Goal: Task Accomplishment & Management: Use online tool/utility

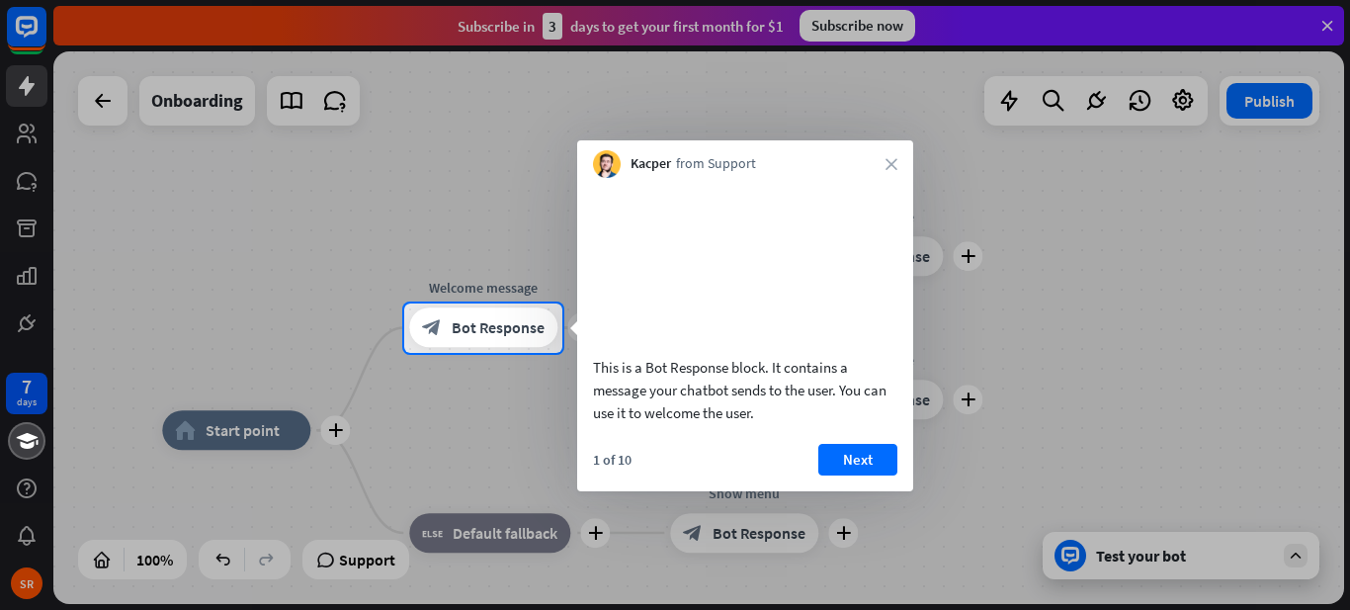
click at [883, 157] on div "Kacper from Support close" at bounding box center [745, 159] width 336 height 38
click at [856, 475] on button "Next" at bounding box center [857, 460] width 79 height 32
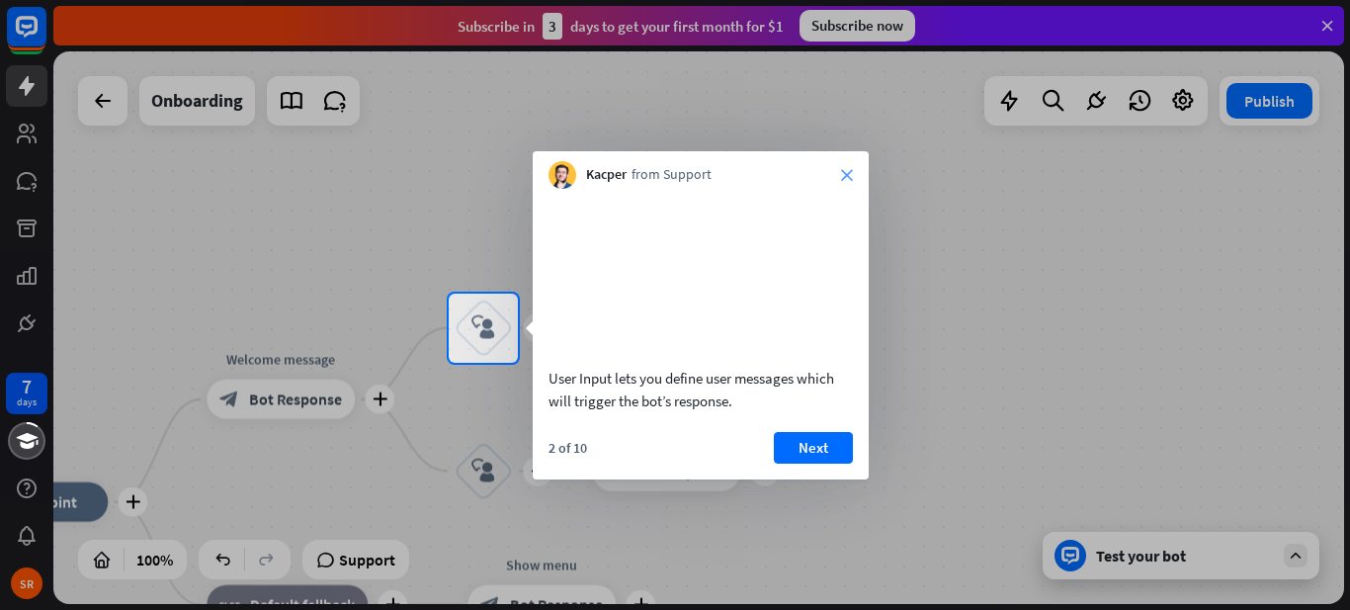
click at [848, 169] on icon "close" at bounding box center [847, 175] width 12 height 12
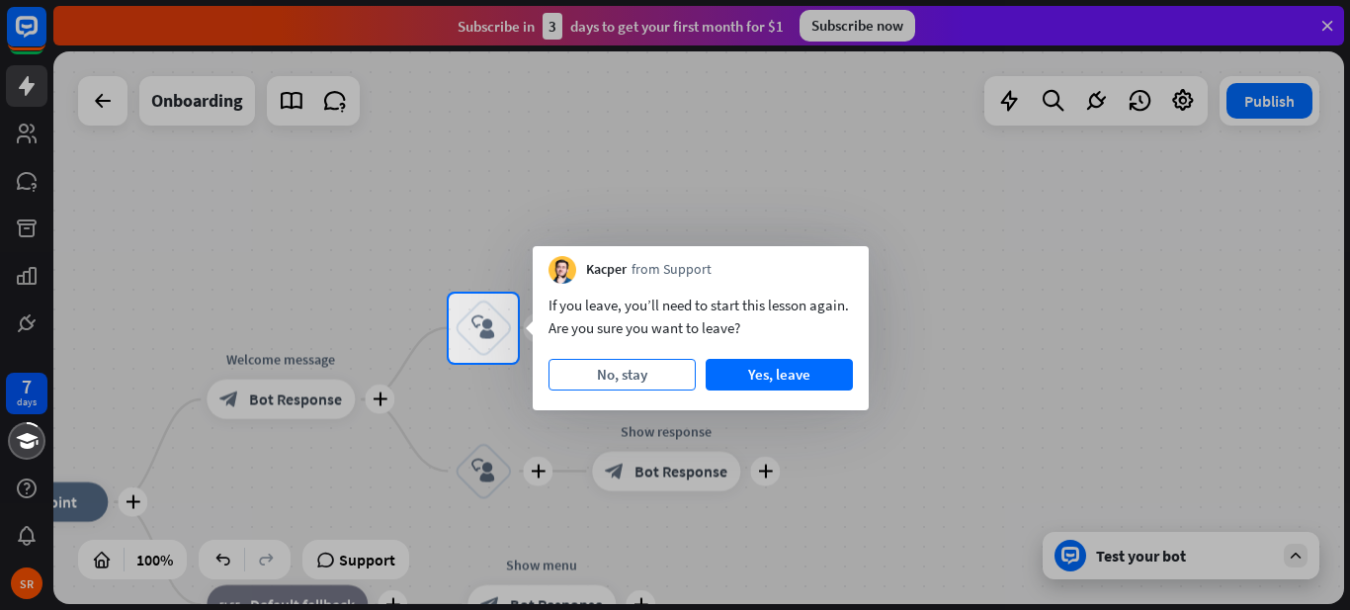
click at [608, 377] on button "No, stay" at bounding box center [621, 375] width 147 height 32
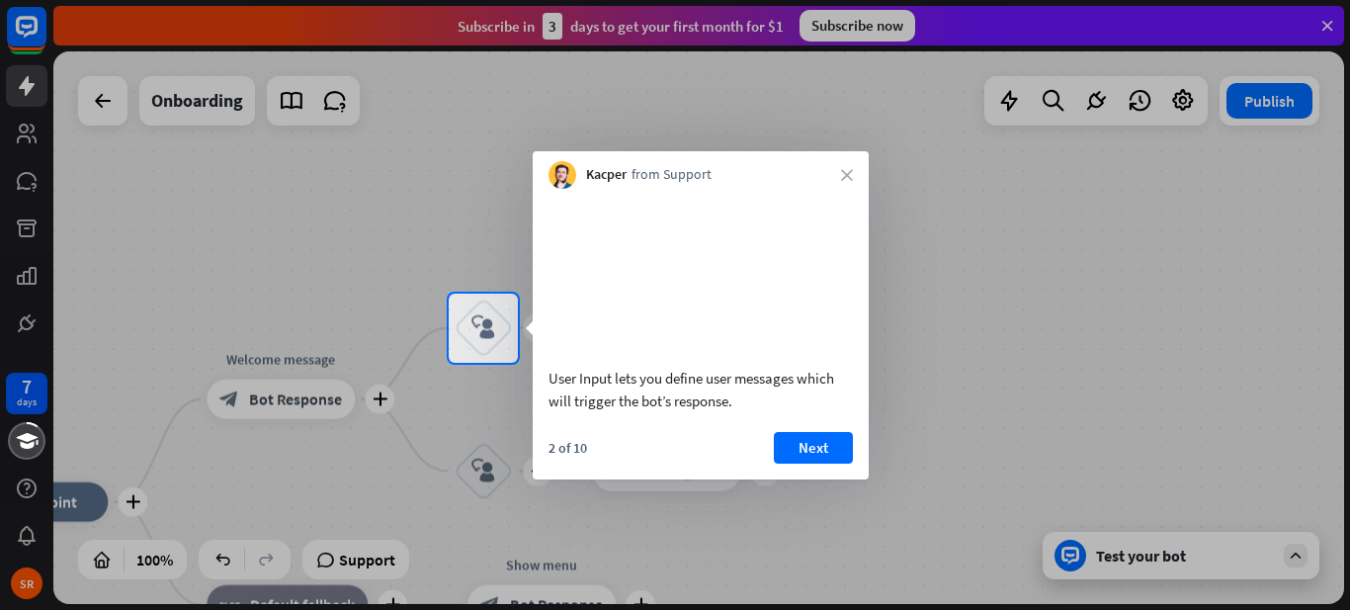
click at [858, 157] on div "Kacper from Support close" at bounding box center [701, 170] width 336 height 38
click at [841, 182] on div "Kacper from Support close" at bounding box center [701, 170] width 336 height 38
click at [852, 170] on icon "close" at bounding box center [847, 175] width 12 height 12
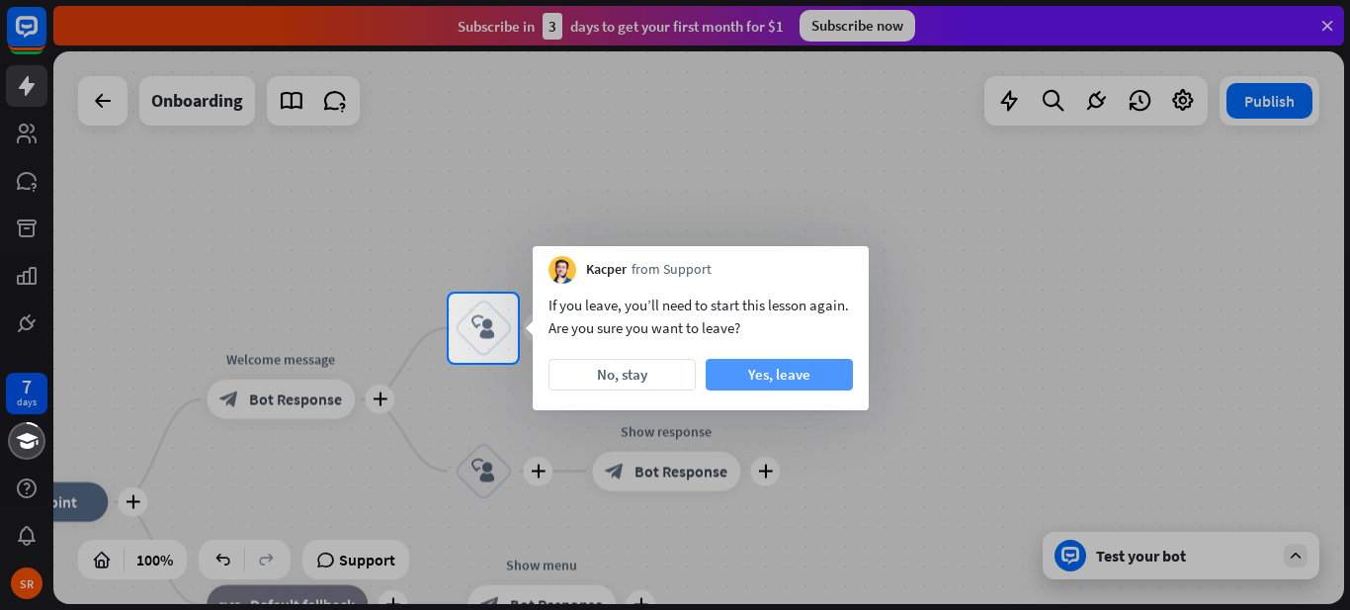
click at [788, 381] on button "Yes, leave" at bounding box center [778, 375] width 147 height 32
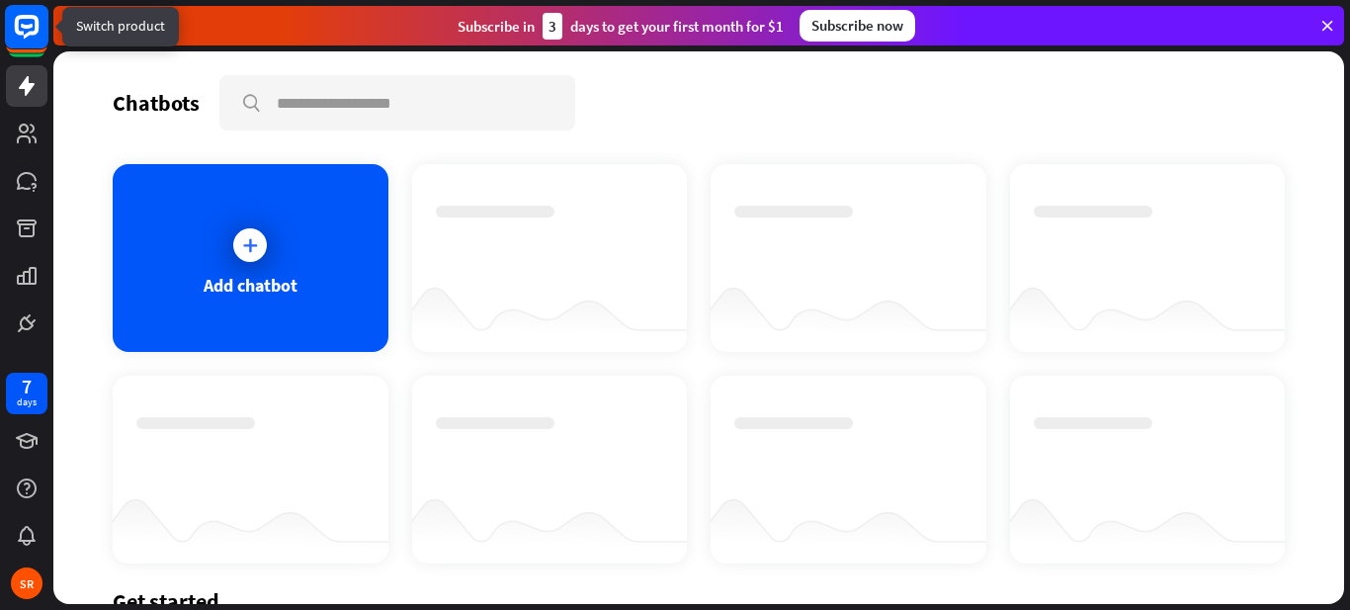
click at [20, 44] on rect at bounding box center [26, 26] width 43 height 43
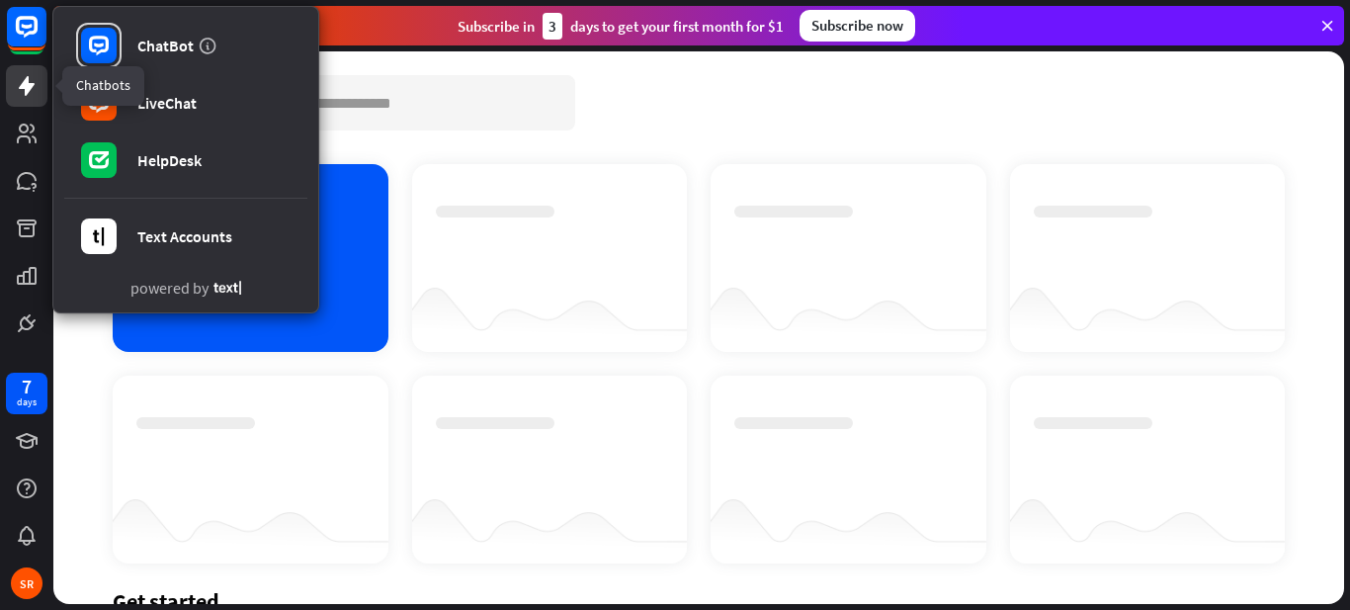
click at [11, 83] on link at bounding box center [26, 85] width 41 height 41
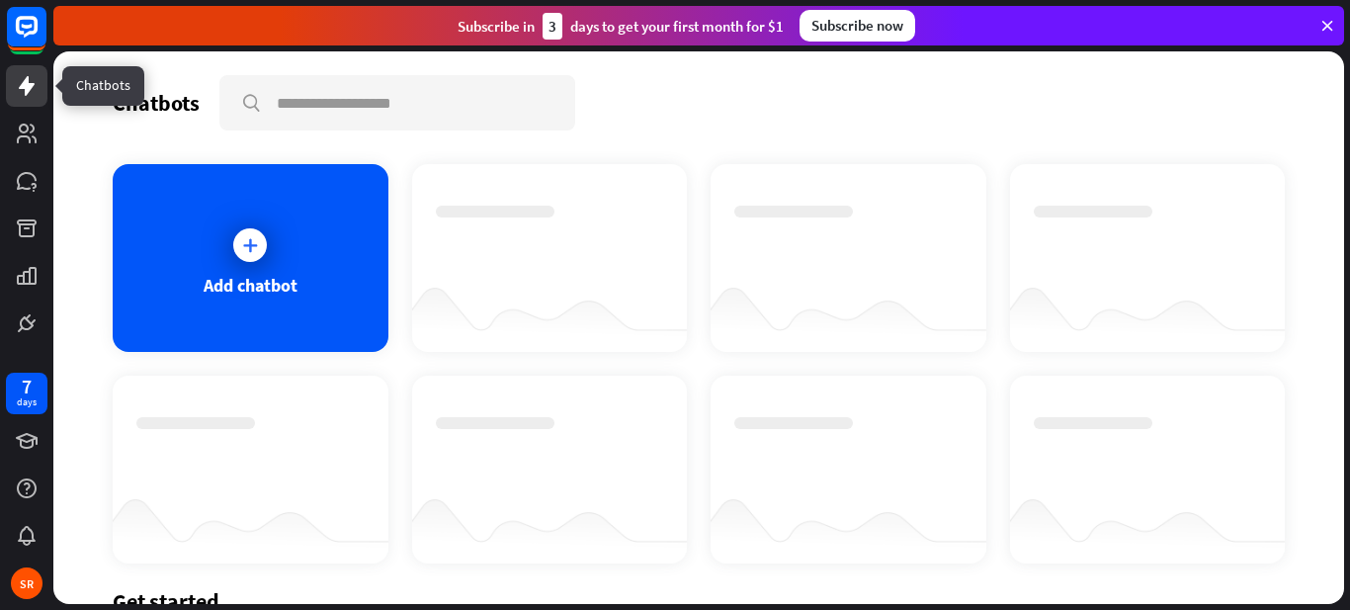
click at [16, 84] on icon at bounding box center [27, 86] width 24 height 24
click at [327, 280] on div "Add chatbot" at bounding box center [251, 258] width 276 height 188
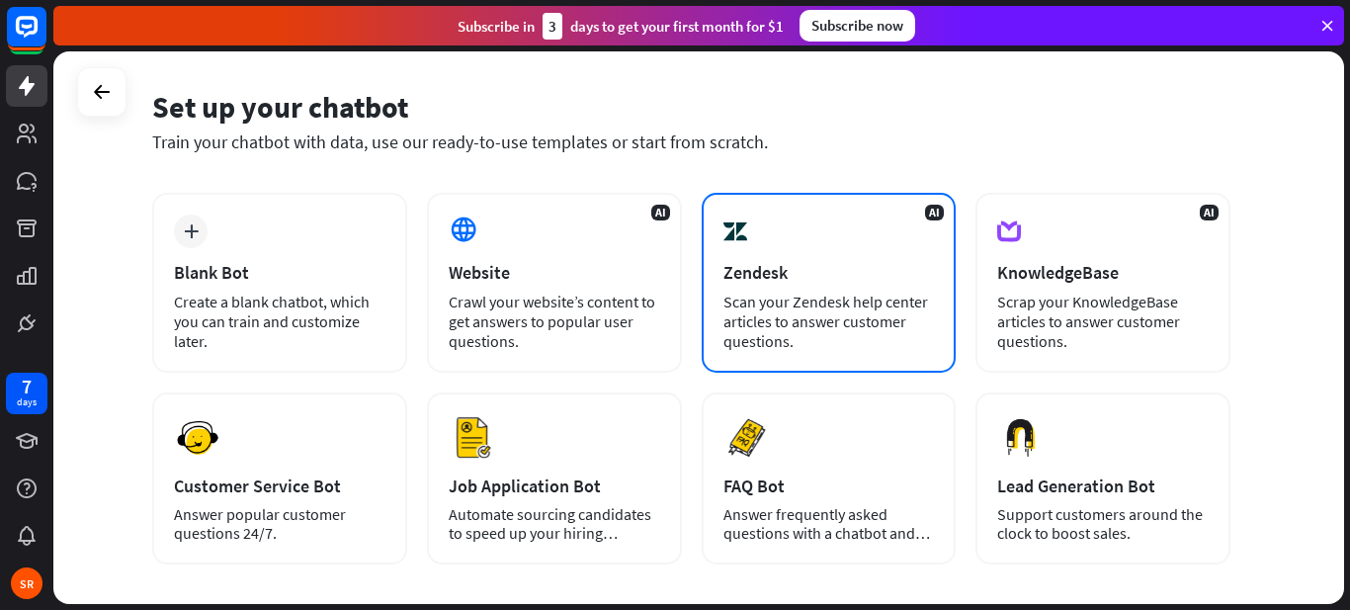
scroll to position [166, 0]
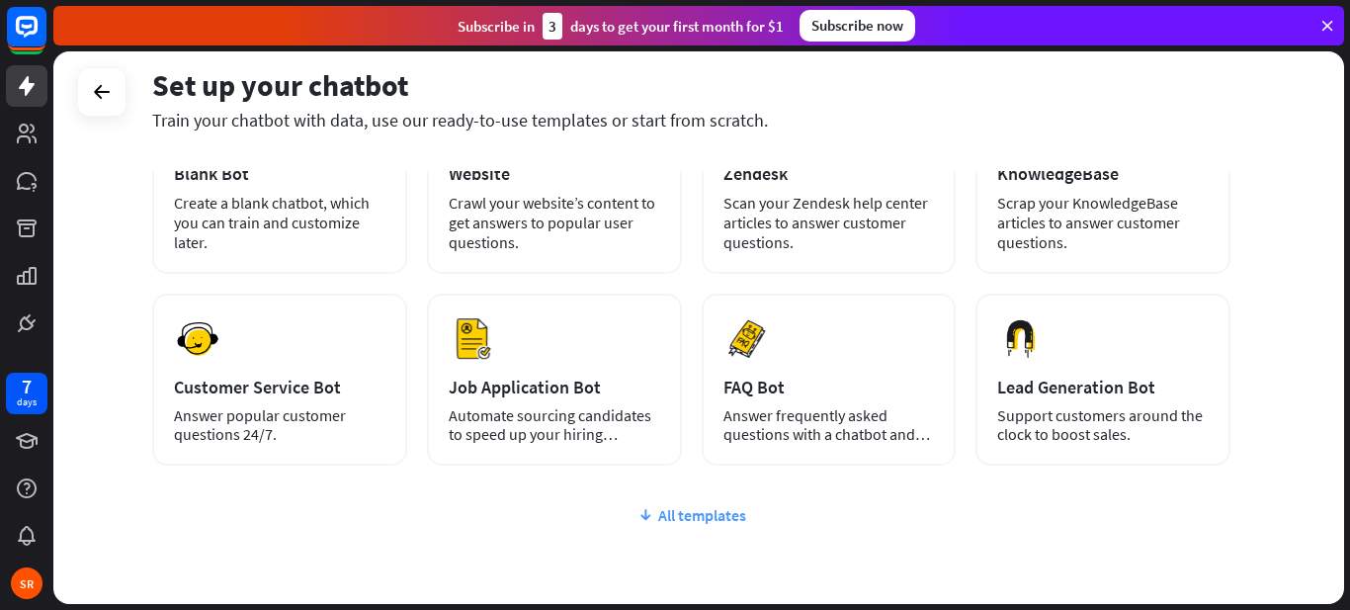
click at [653, 507] on div "All templates" at bounding box center [691, 515] width 1078 height 20
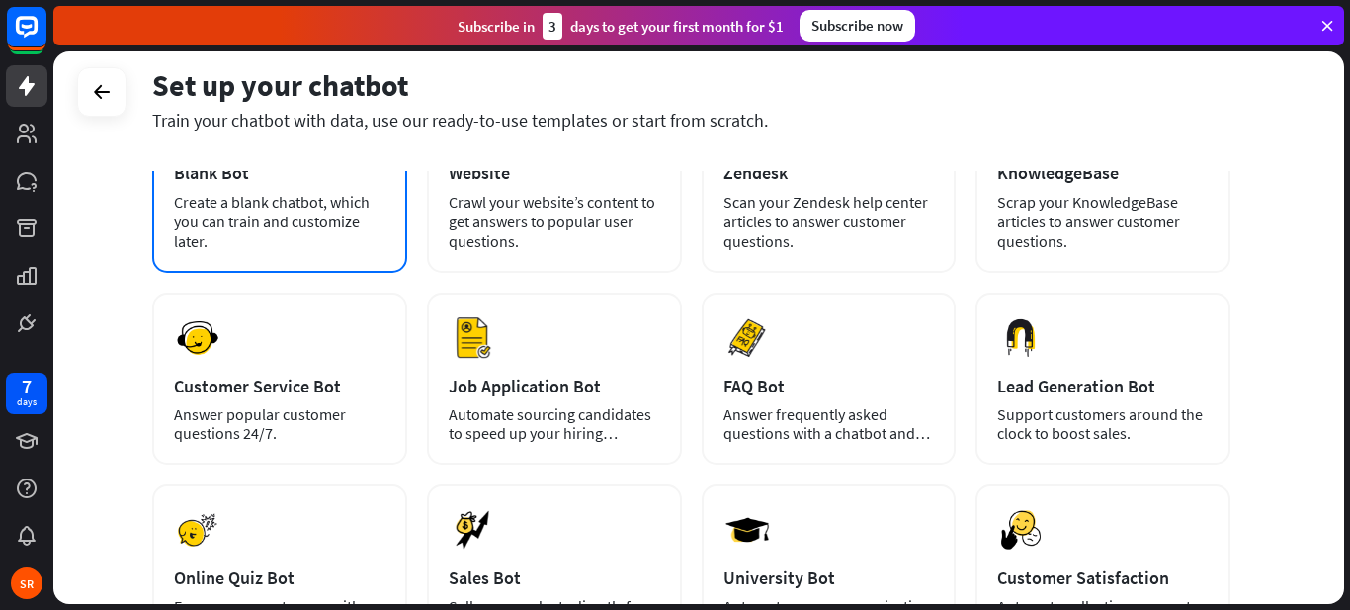
scroll to position [198, 0]
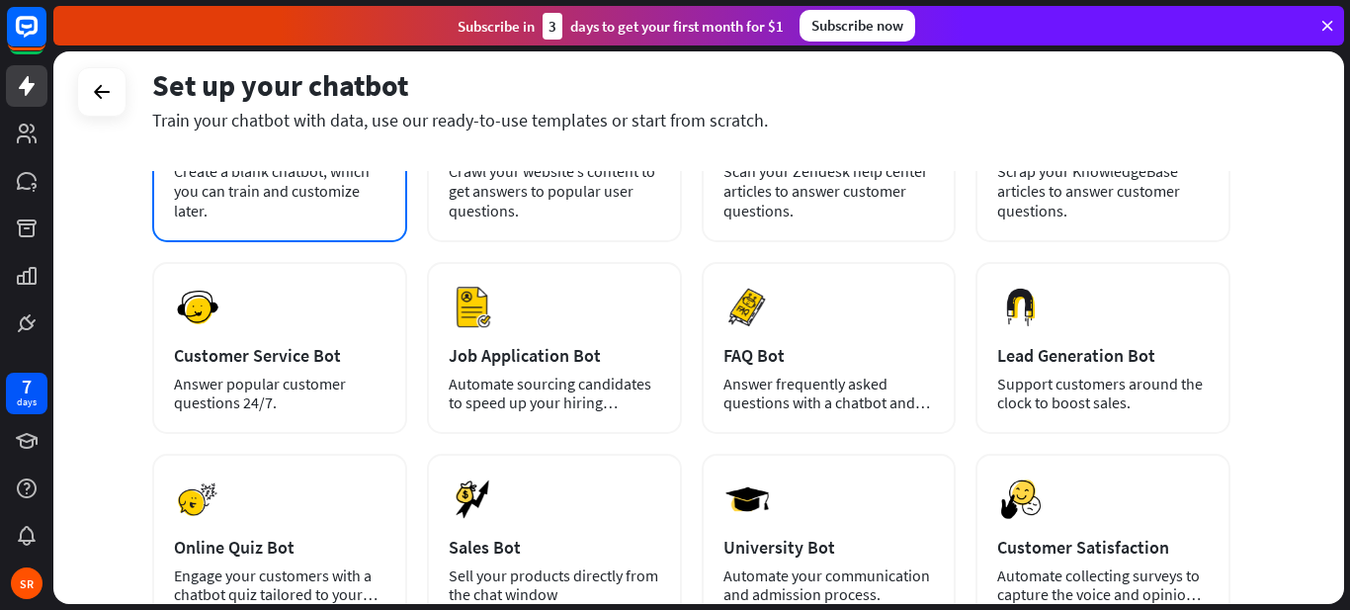
click at [285, 400] on div "Answer popular customer questions 24/7." at bounding box center [279, 393] width 211 height 38
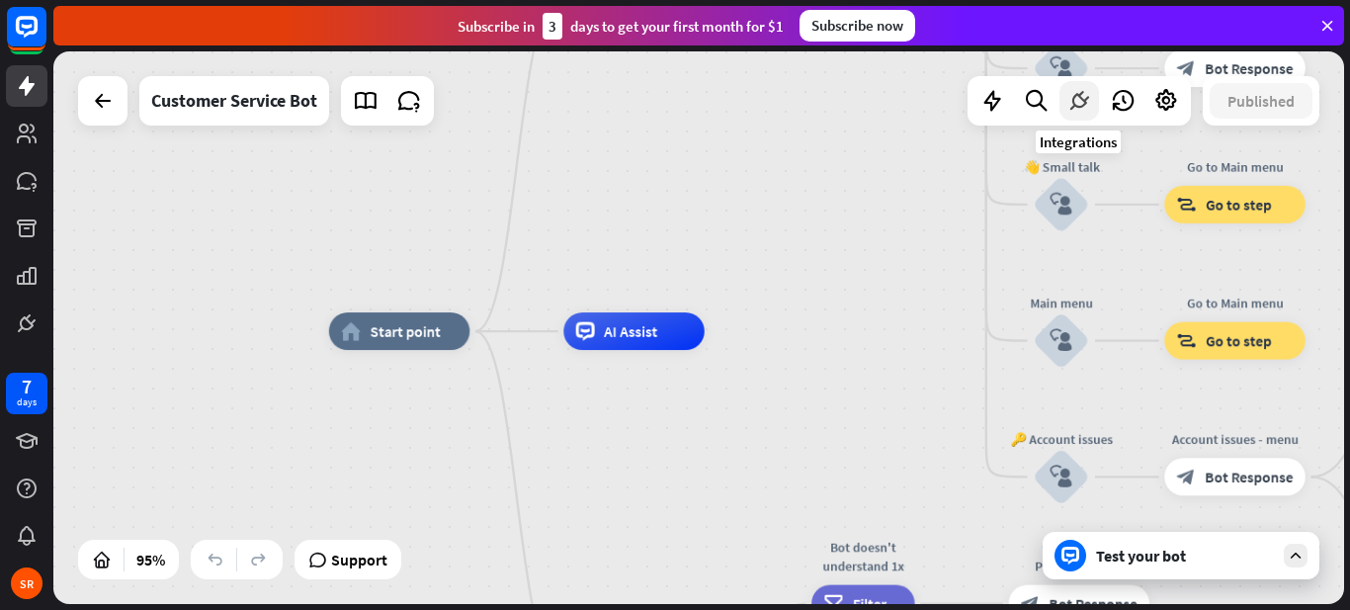
click at [1066, 103] on icon at bounding box center [1079, 101] width 26 height 26
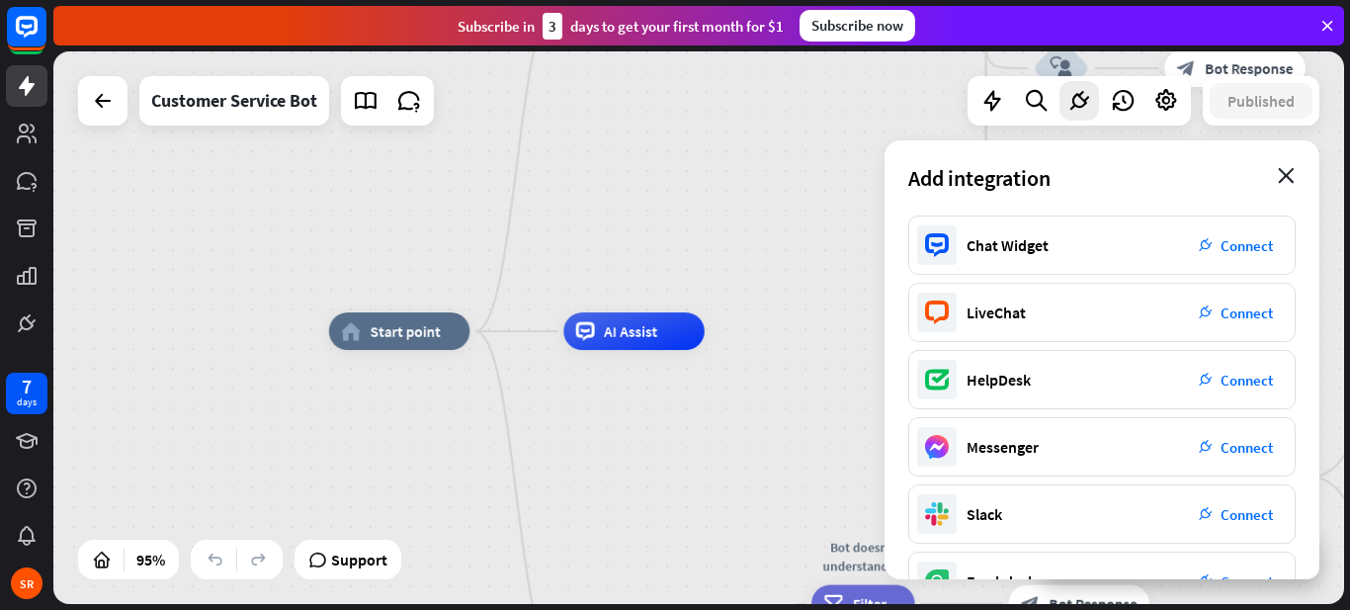
click at [1288, 168] on icon "close" at bounding box center [1285, 176] width 17 height 16
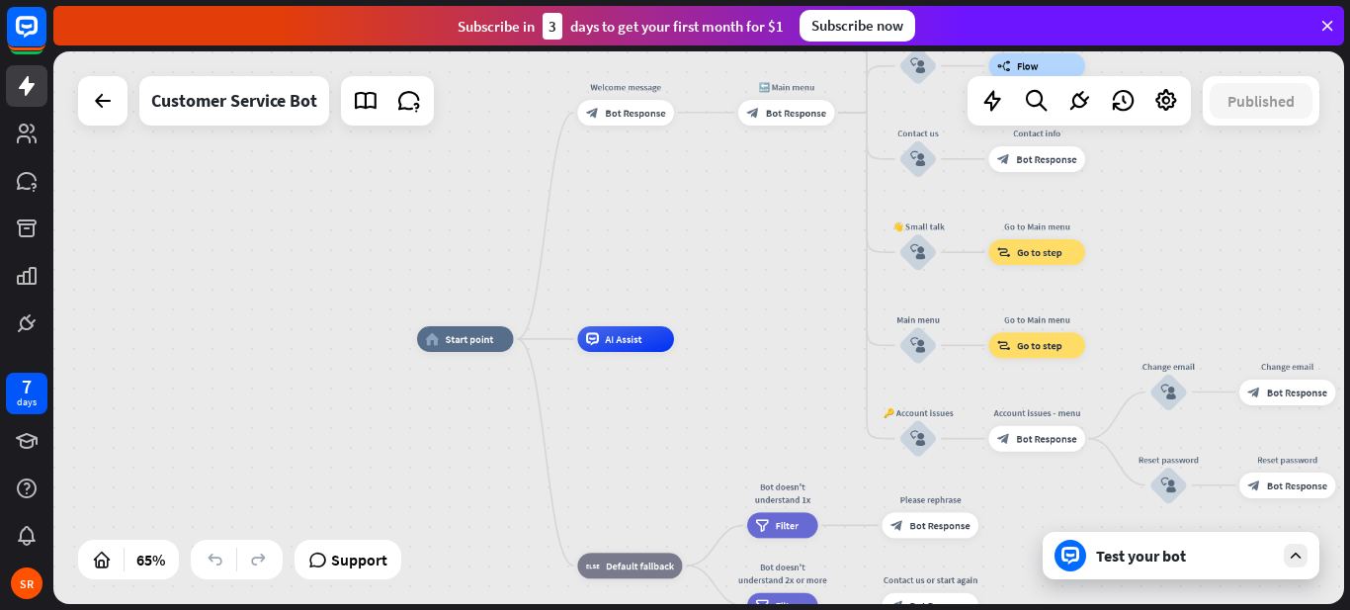
click at [444, 187] on div "home_2 Start point Welcome message block_bot_response Bot Response 🔙 Main menu …" at bounding box center [698, 327] width 1290 height 552
